Goal: Information Seeking & Learning: Learn about a topic

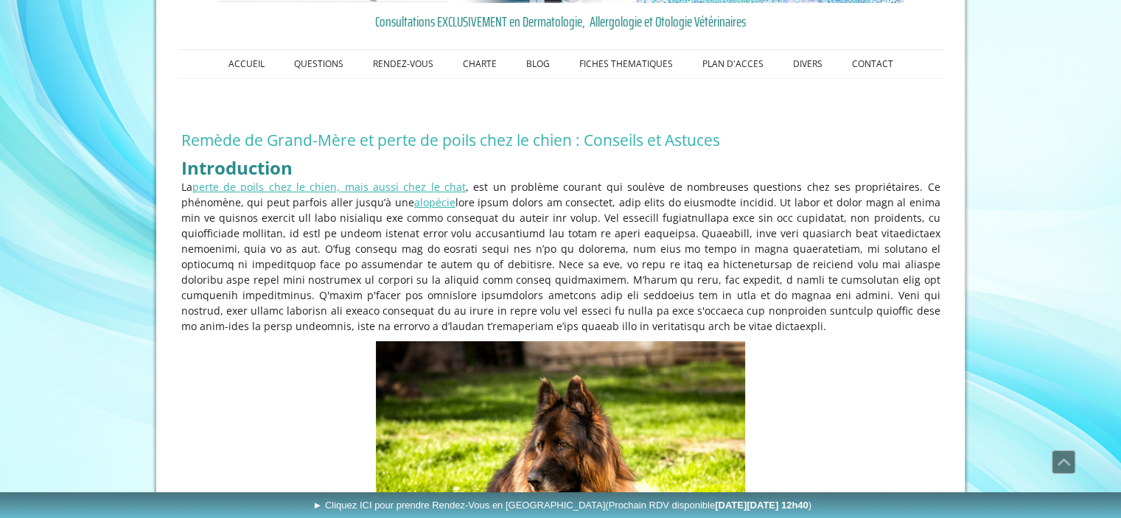
scroll to position [172, 0]
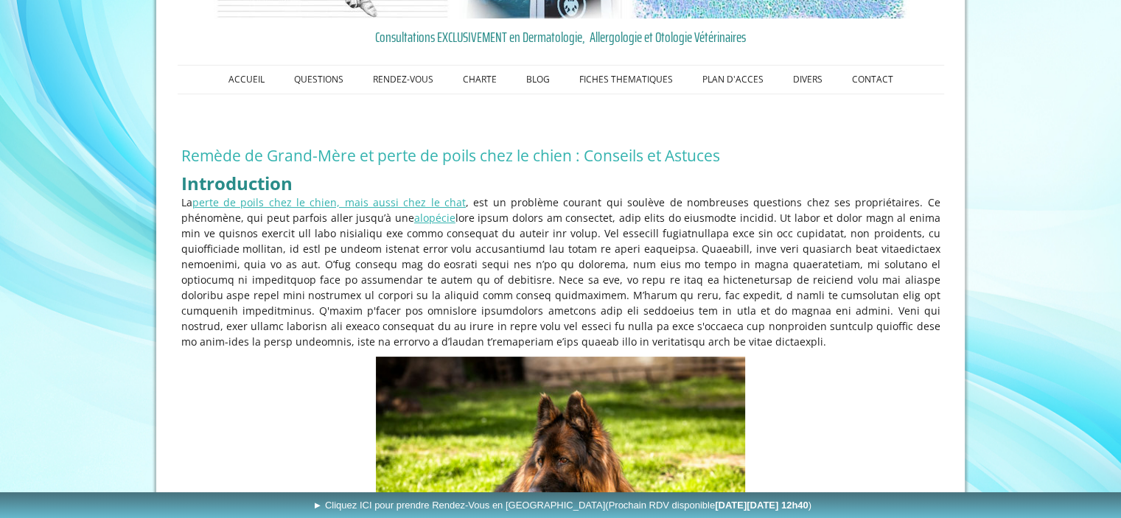
click at [836, 238] on p "La perte de poils chez le chien, mais aussi chez le chat , est un problème cour…" at bounding box center [560, 272] width 759 height 155
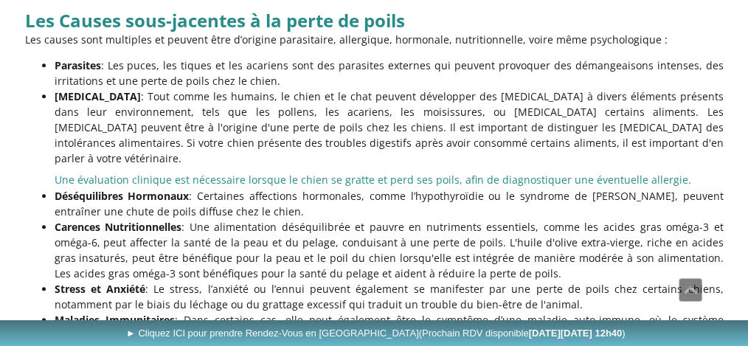
scroll to position [1662, 0]
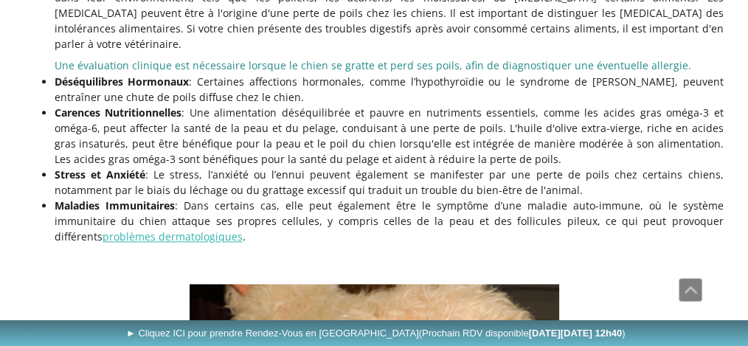
click at [56, 119] on strong "Carences Nutritionnelles" at bounding box center [119, 112] width 128 height 14
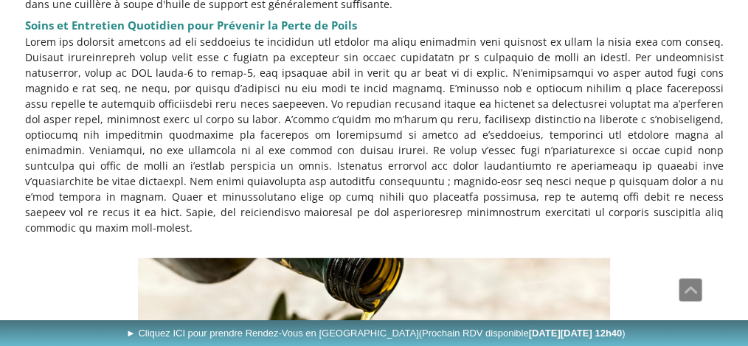
scroll to position [3899, 0]
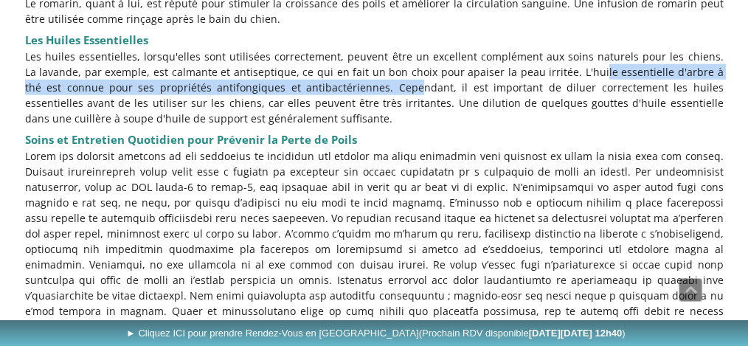
drag, startPoint x: 551, startPoint y: 74, endPoint x: 324, endPoint y: 84, distance: 228.0
click at [324, 84] on p "Les huiles essentielles, lorsqu'elles sont utilisées correctement, peuvent être…" at bounding box center [374, 87] width 698 height 77
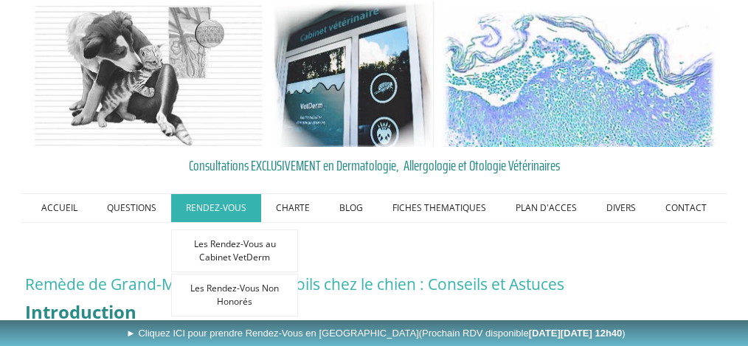
scroll to position [0, 0]
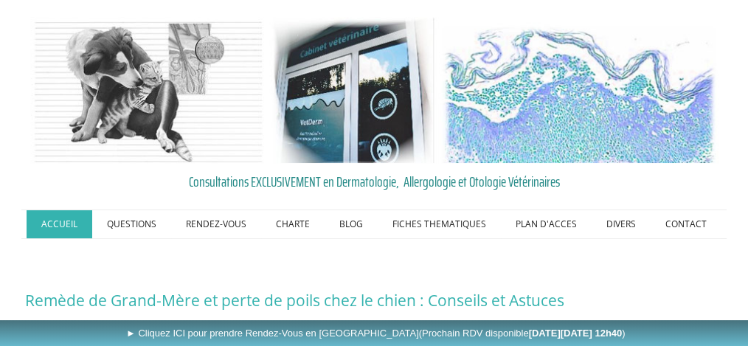
click at [53, 216] on link "ACCUEIL" at bounding box center [60, 224] width 66 height 28
